Goal: Register for event/course

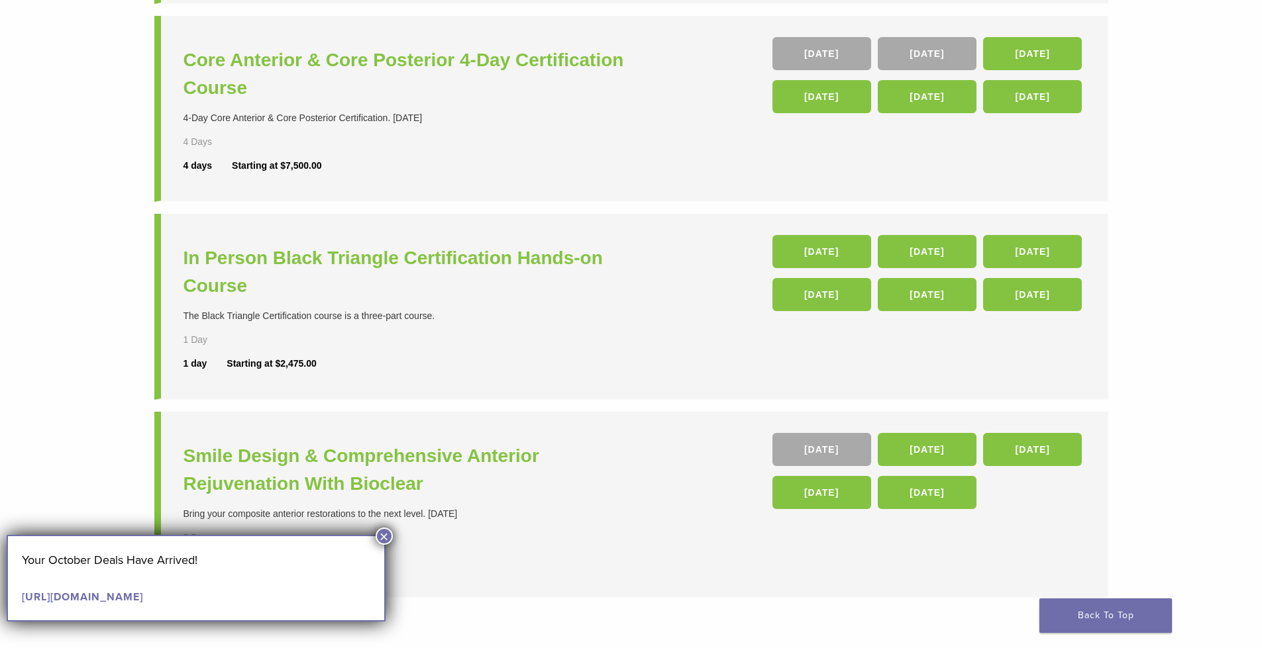
scroll to position [265, 0]
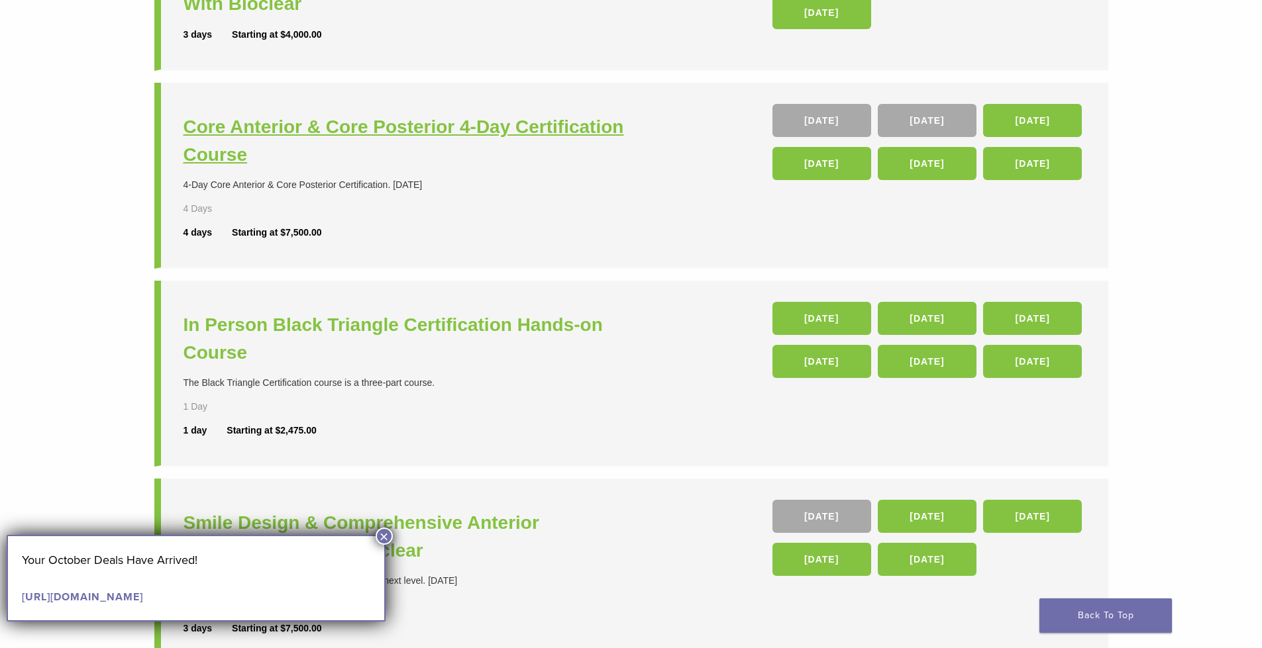
click at [389, 130] on h3 "Core Anterior & Core Posterior 4-Day Certification Course" at bounding box center [408, 141] width 451 height 56
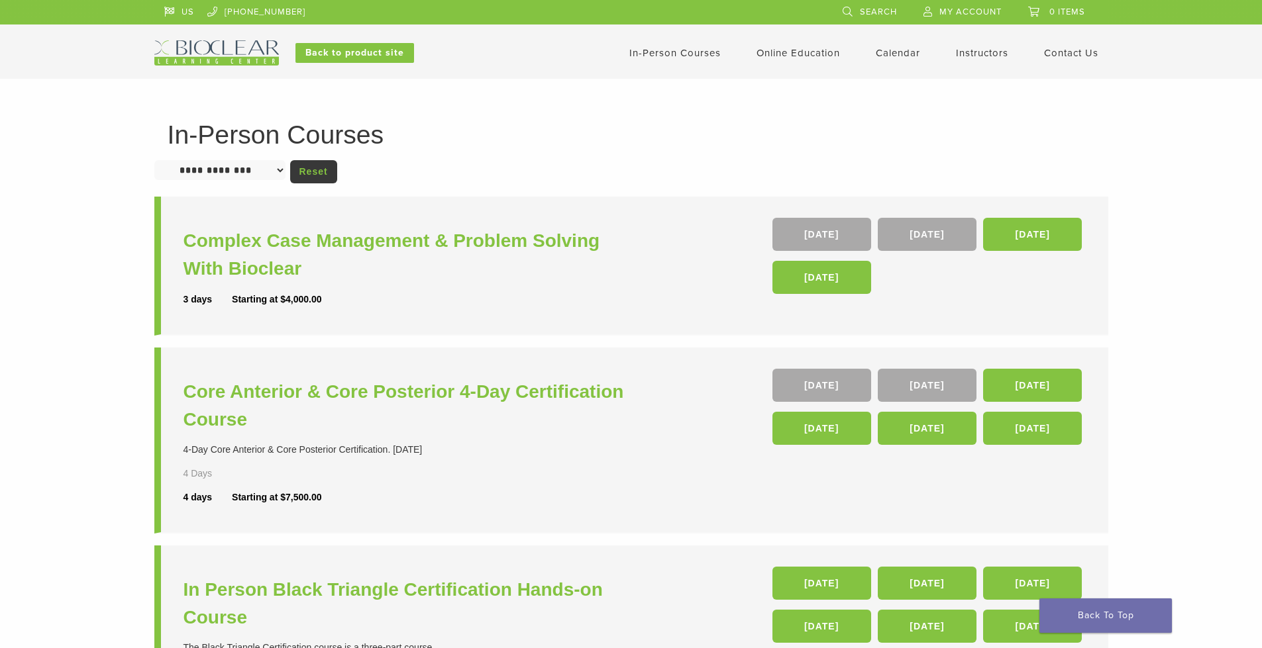
scroll to position [262, 0]
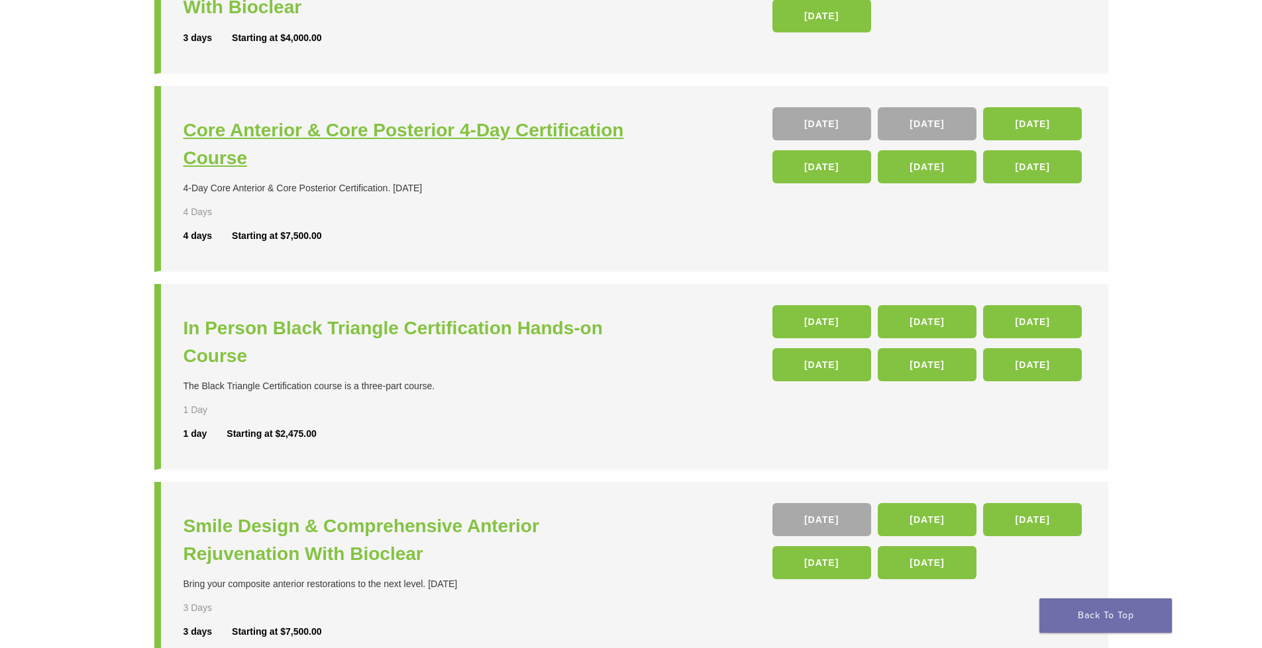
click at [458, 128] on h3 "Core Anterior & Core Posterior 4-Day Certification Course" at bounding box center [408, 145] width 451 height 56
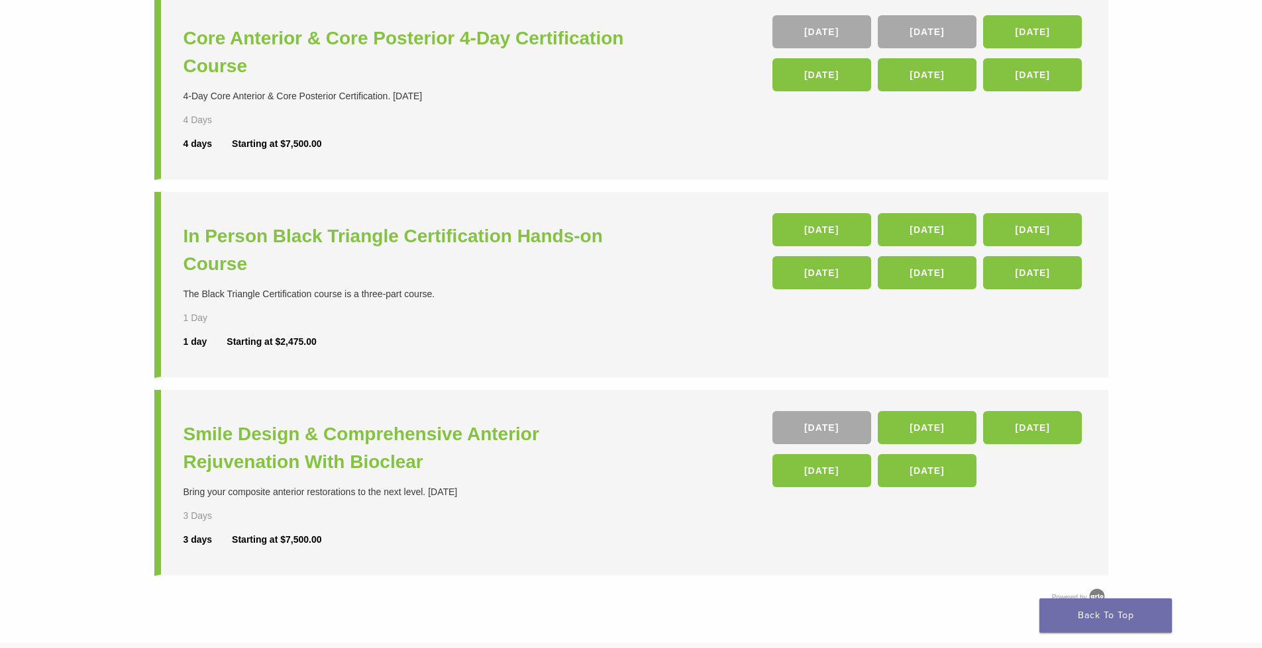
scroll to position [331, 0]
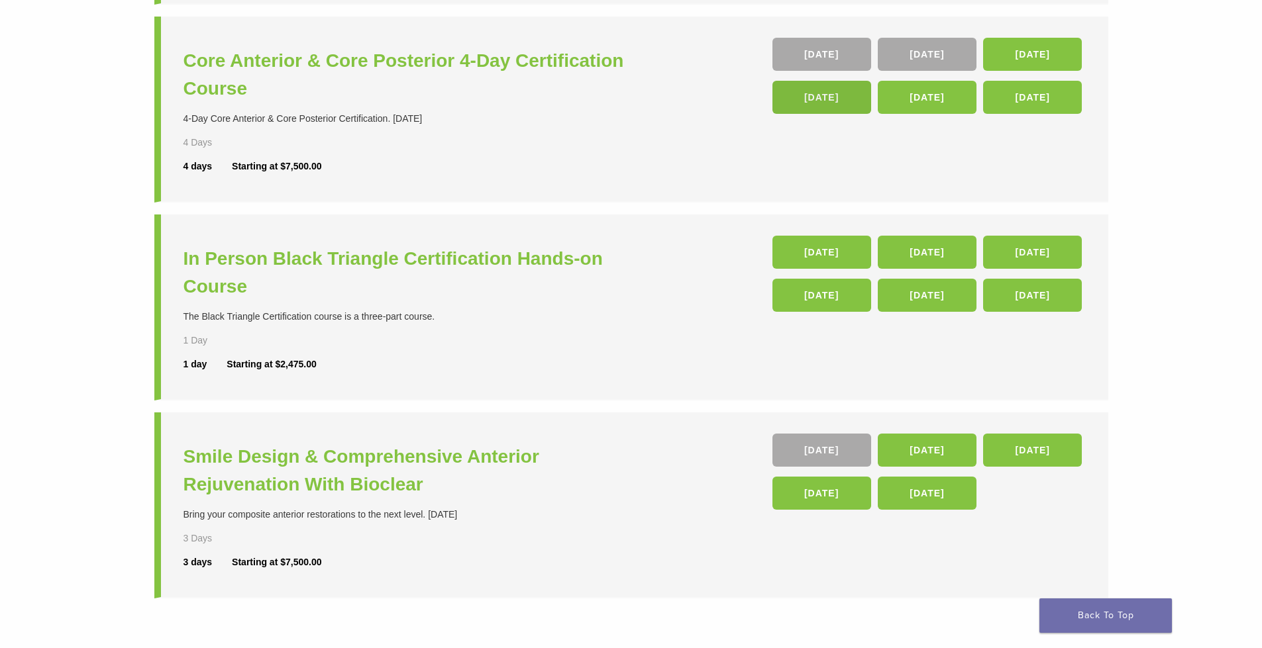
click at [818, 98] on link "[DATE]" at bounding box center [821, 97] width 99 height 33
